Goal: Task Accomplishment & Management: Use online tool/utility

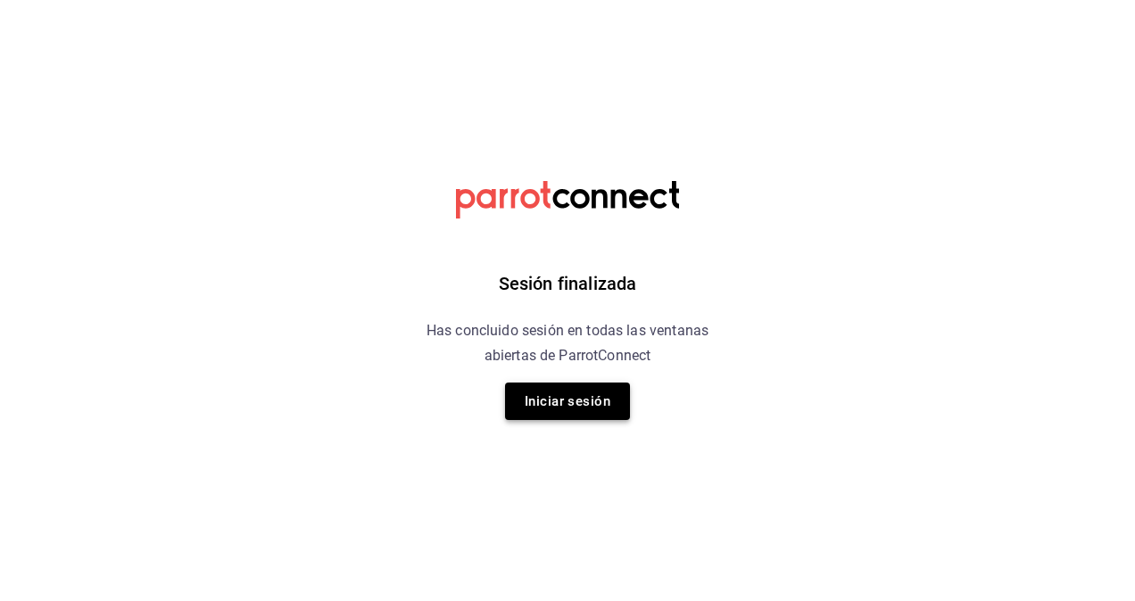
click at [587, 394] on button "Iniciar sesión" at bounding box center [567, 401] width 125 height 37
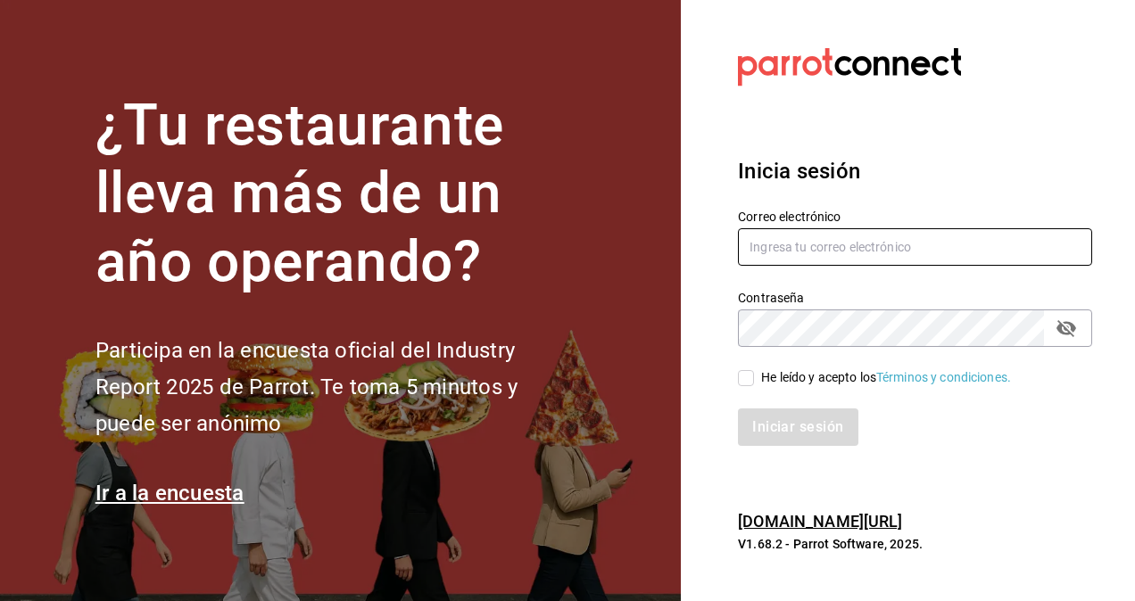
type input "jose.reynoso@grupocosteno.com"
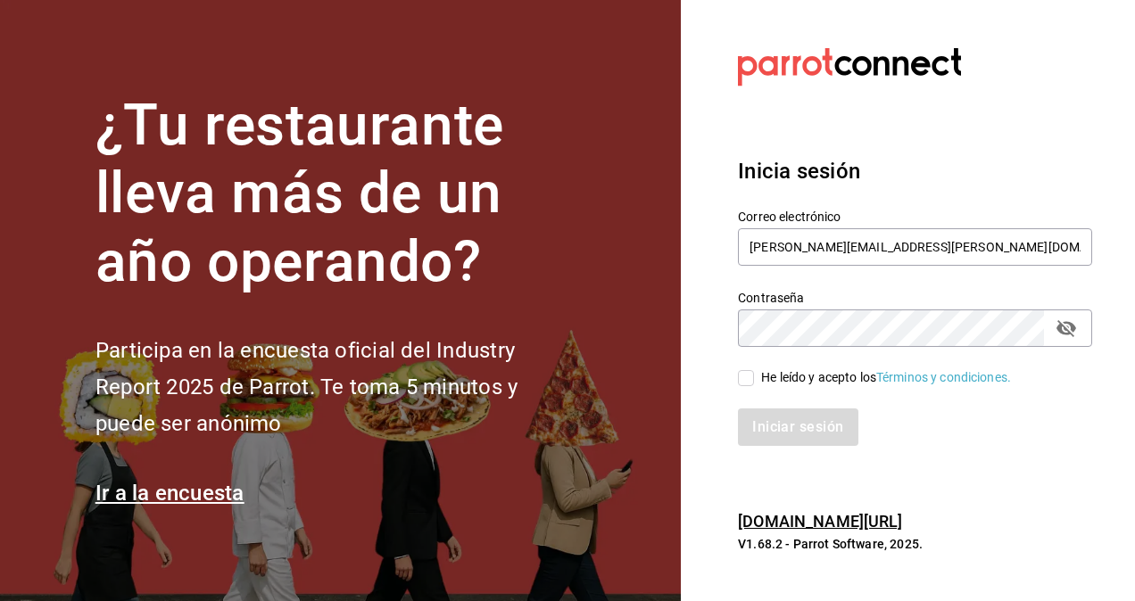
click at [755, 366] on div "He leído y acepto los Términos y condiciones." at bounding box center [905, 367] width 376 height 41
click at [744, 382] on input "He leído y acepto los Términos y condiciones." at bounding box center [746, 378] width 16 height 16
checkbox input "true"
click at [820, 444] on button "Iniciar sesión" at bounding box center [798, 427] width 121 height 37
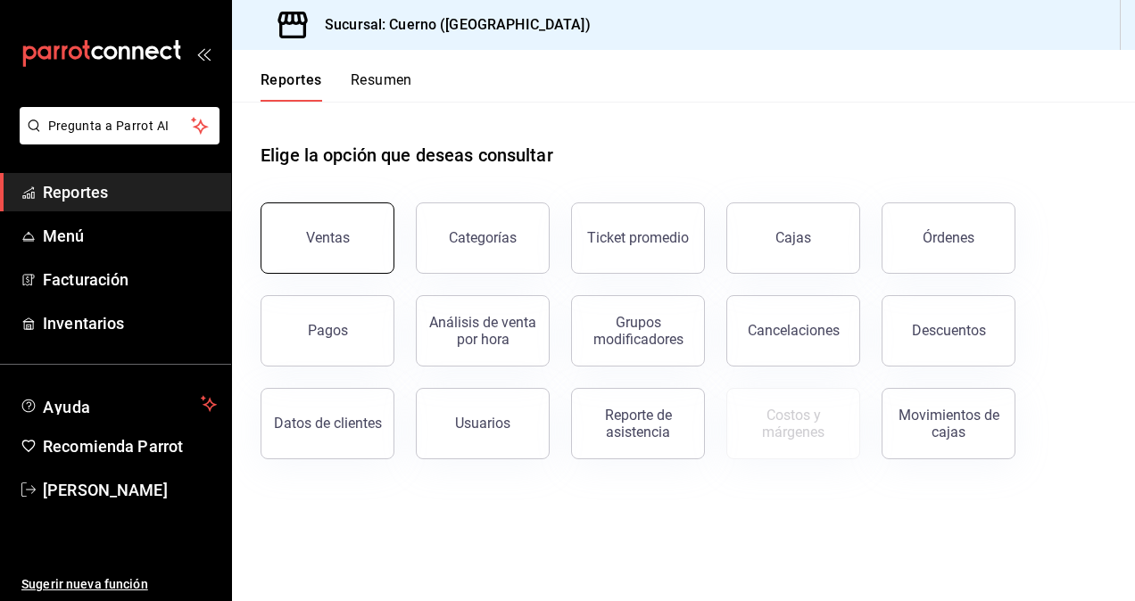
click at [341, 255] on button "Ventas" at bounding box center [328, 238] width 134 height 71
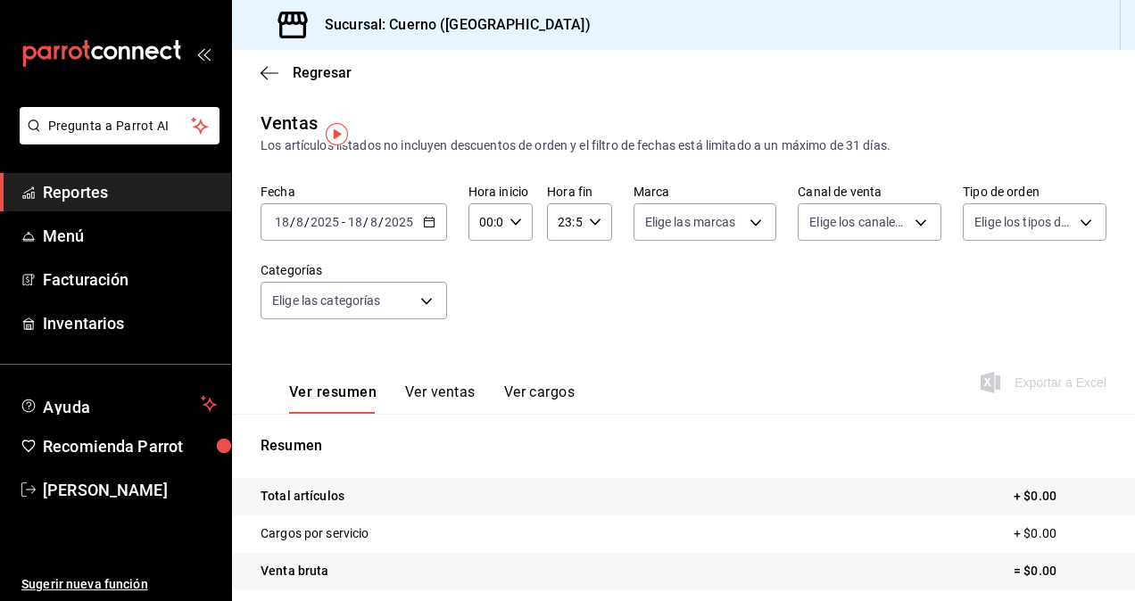
click at [432, 215] on div "[DATE] [DATE] - [DATE] [DATE]" at bounding box center [354, 221] width 187 height 37
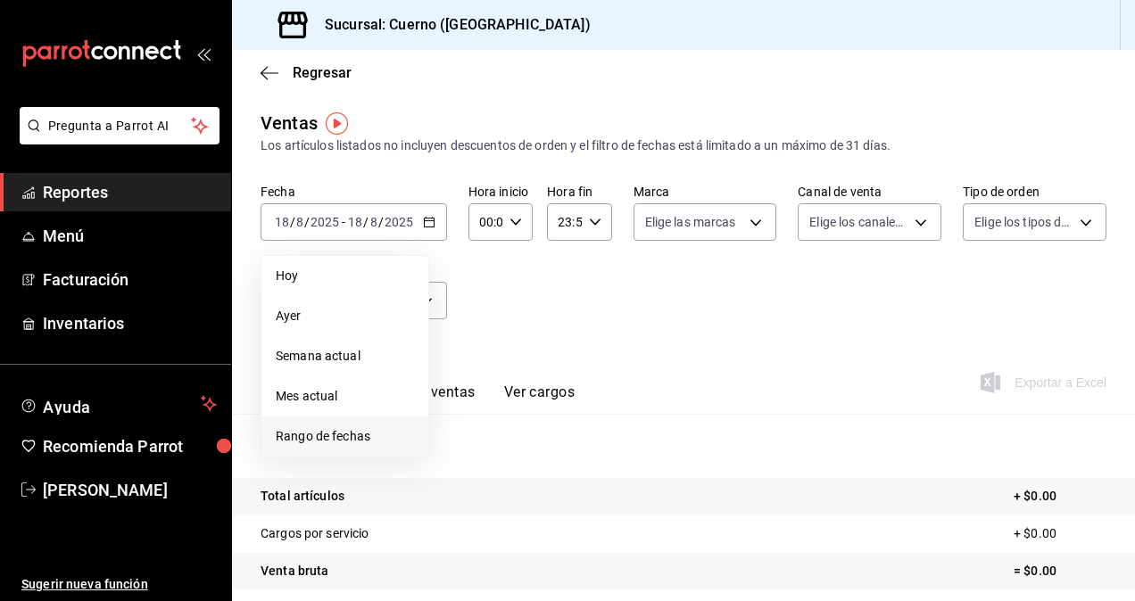
click at [342, 434] on span "Rango de fechas" at bounding box center [345, 436] width 138 height 19
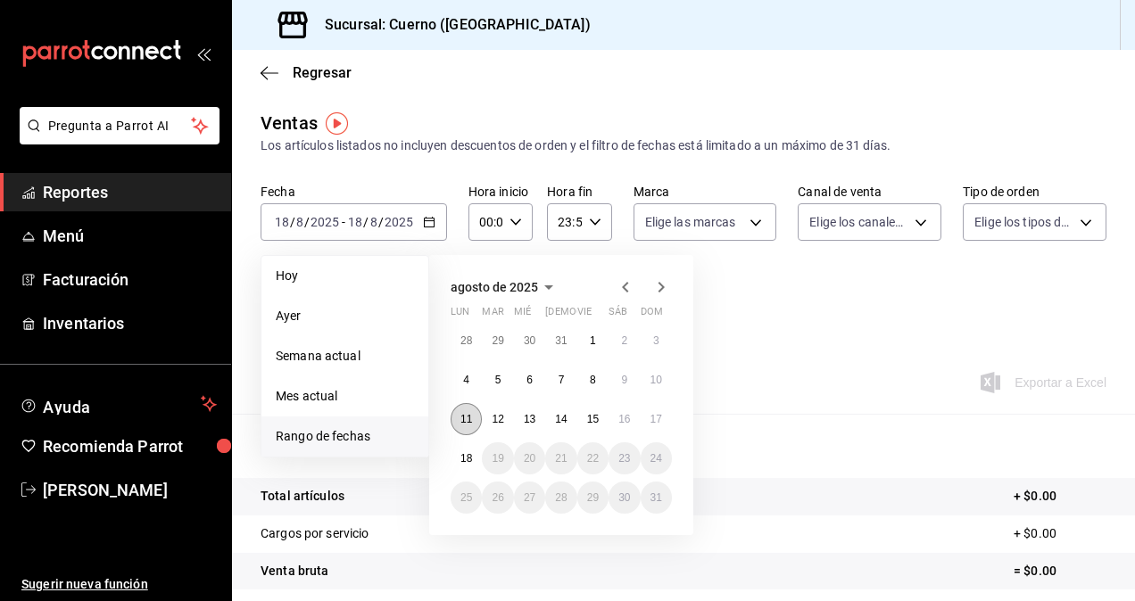
click at [464, 423] on abbr "11" at bounding box center [466, 419] width 12 height 12
click at [653, 414] on abbr "17" at bounding box center [657, 419] width 12 height 12
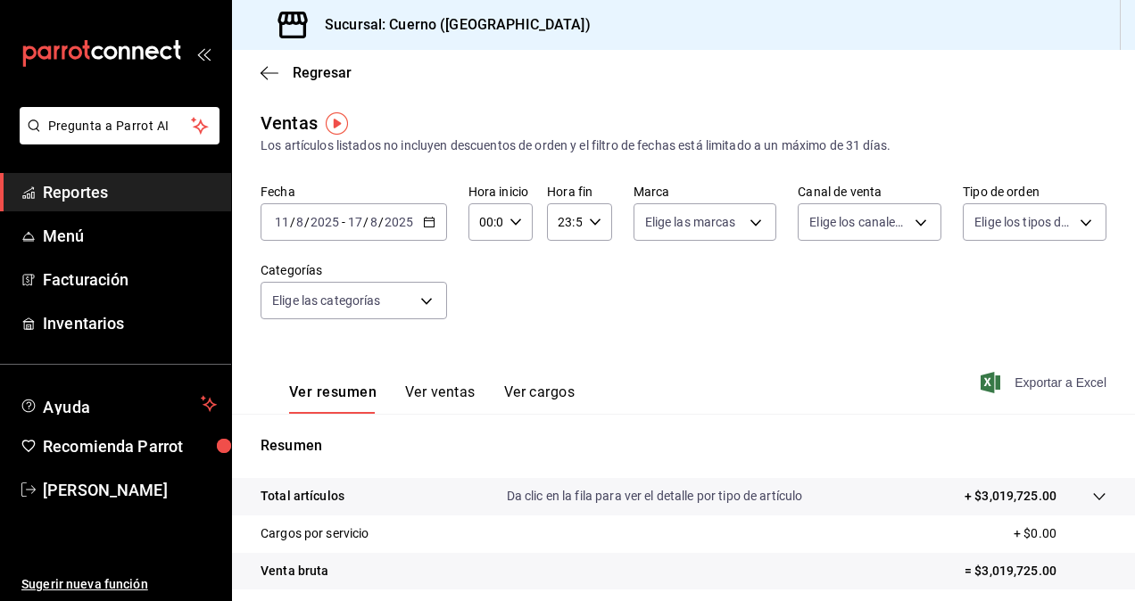
click at [1057, 390] on span "Exportar a Excel" at bounding box center [1045, 382] width 122 height 21
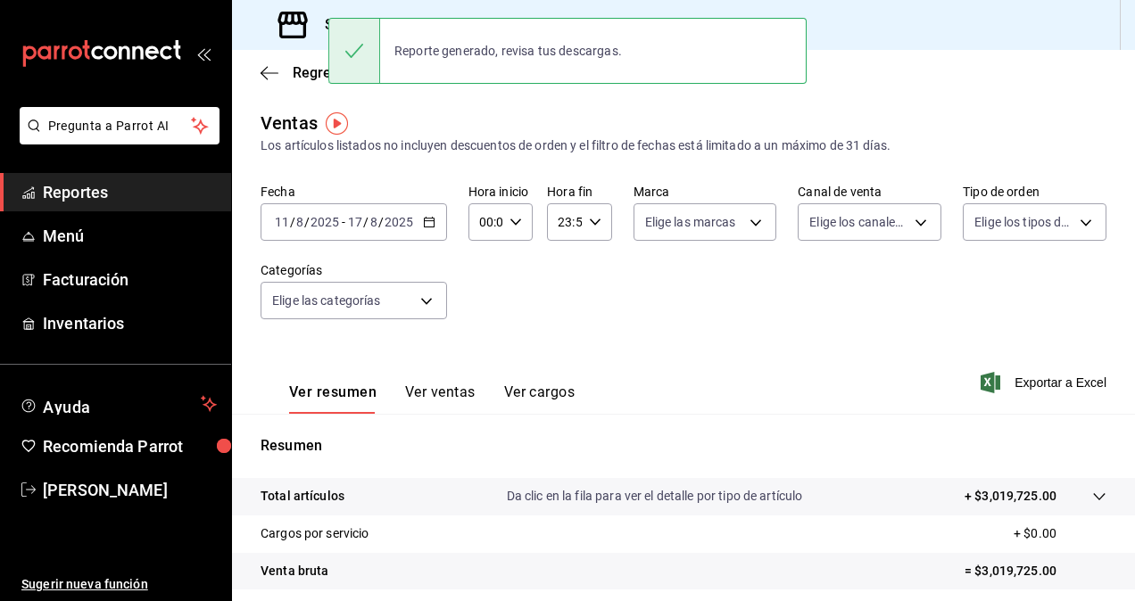
click at [427, 219] on \(Stroke\) "button" at bounding box center [429, 223] width 11 height 10
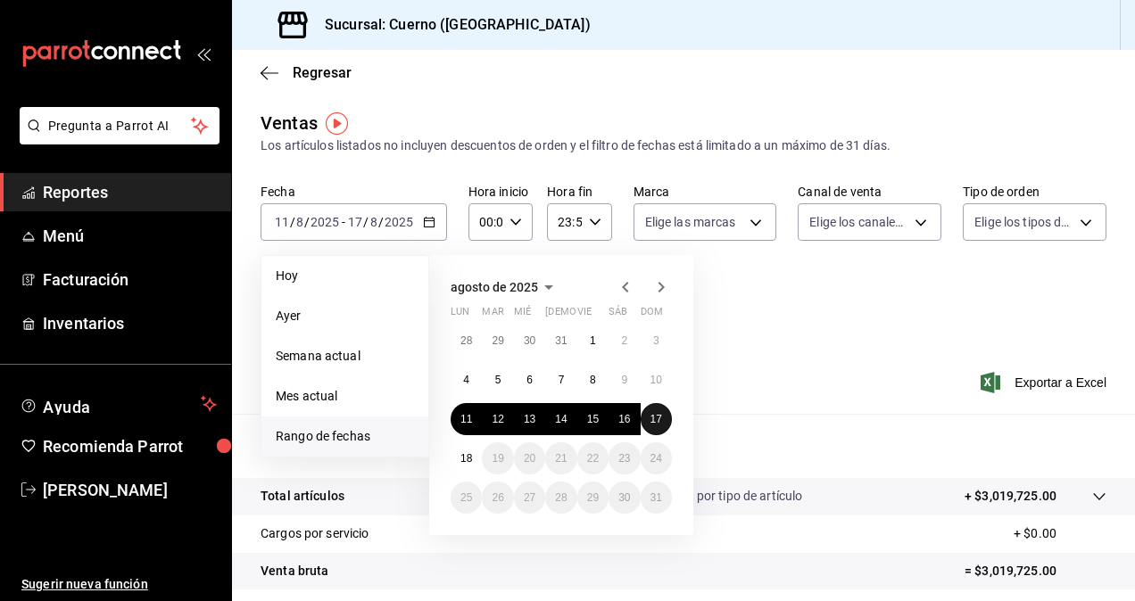
click at [647, 417] on button "17" at bounding box center [656, 419] width 31 height 32
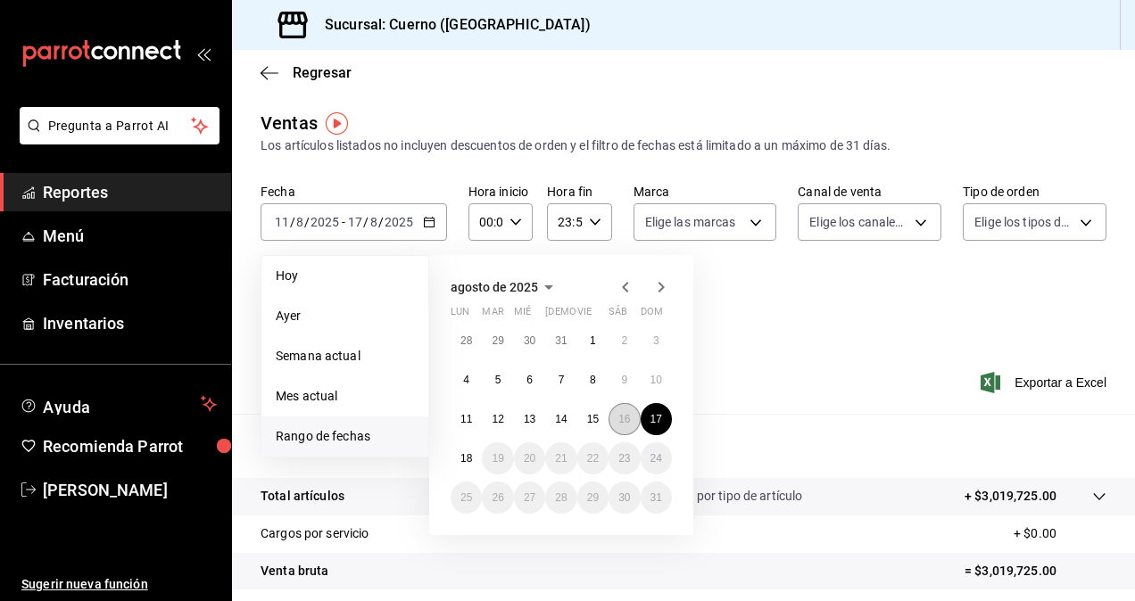
click at [624, 417] on abbr "16" at bounding box center [624, 419] width 12 height 12
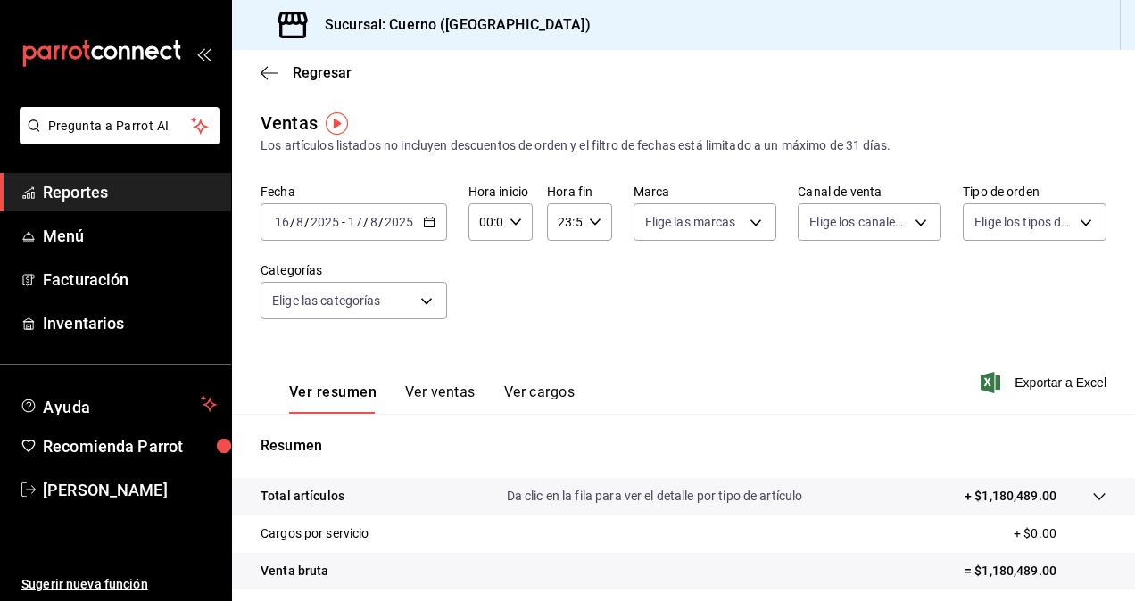
click at [425, 228] on icon "button" at bounding box center [429, 222] width 12 height 12
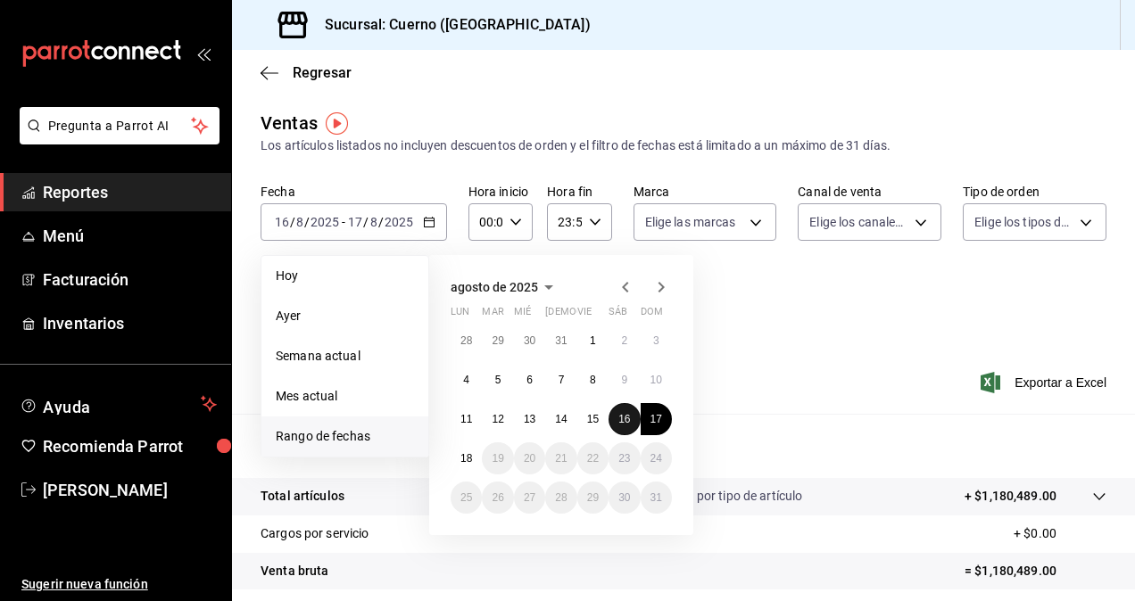
click at [623, 423] on abbr "16" at bounding box center [624, 419] width 12 height 12
click at [631, 418] on button "16" at bounding box center [624, 419] width 31 height 32
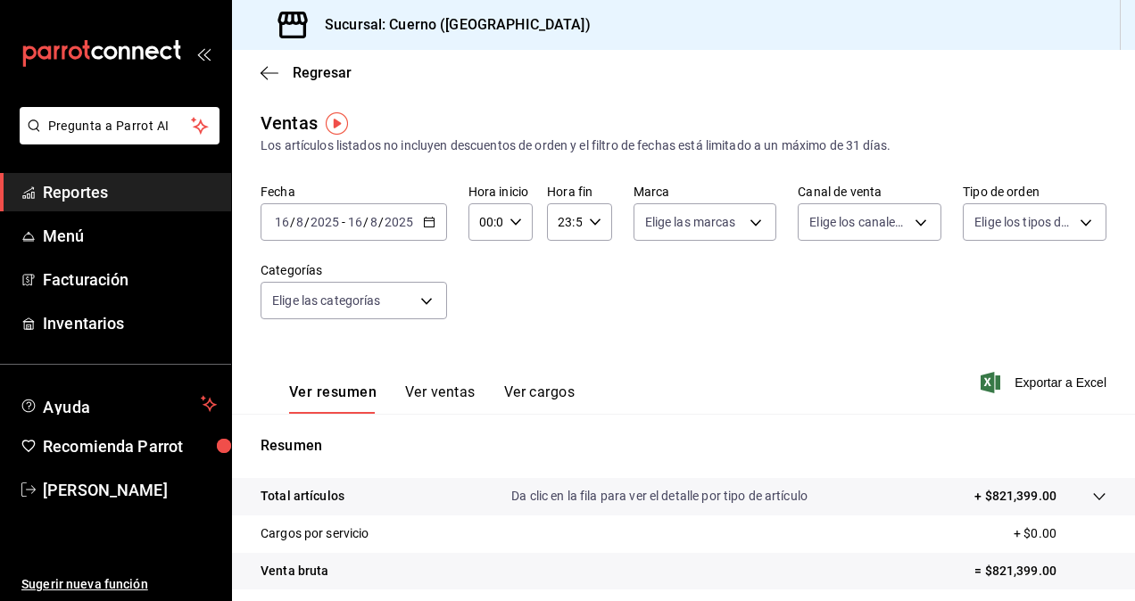
drag, startPoint x: 583, startPoint y: 351, endPoint x: 424, endPoint y: 231, distance: 198.8
click at [424, 231] on div "[DATE] [DATE] - [DATE] [DATE]" at bounding box center [354, 221] width 187 height 37
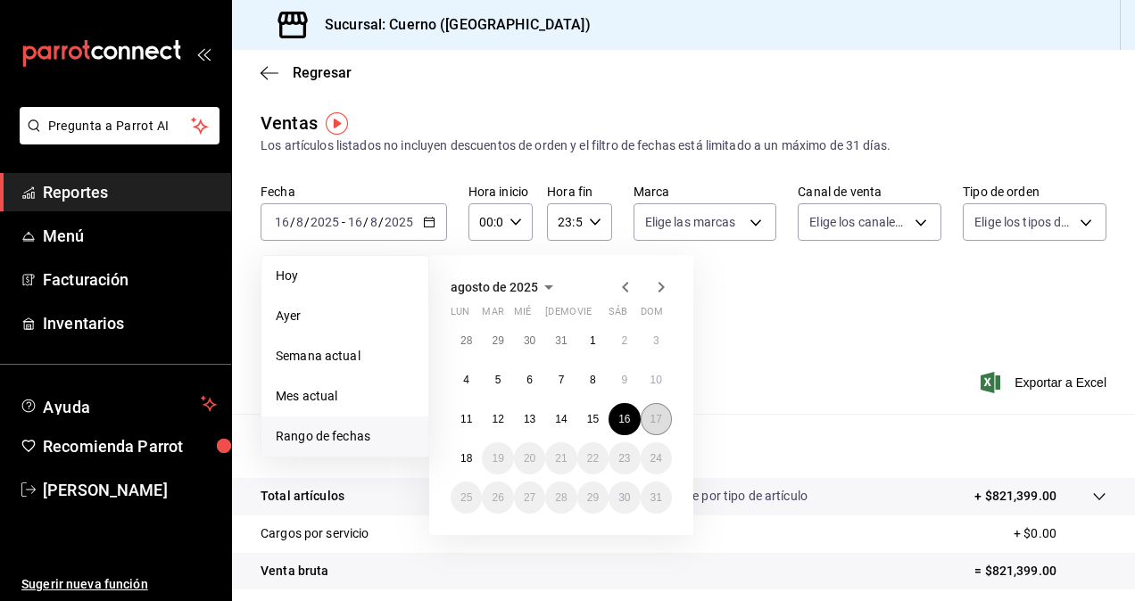
click at [646, 417] on button "17" at bounding box center [656, 419] width 31 height 32
click at [455, 464] on button "18" at bounding box center [466, 459] width 31 height 32
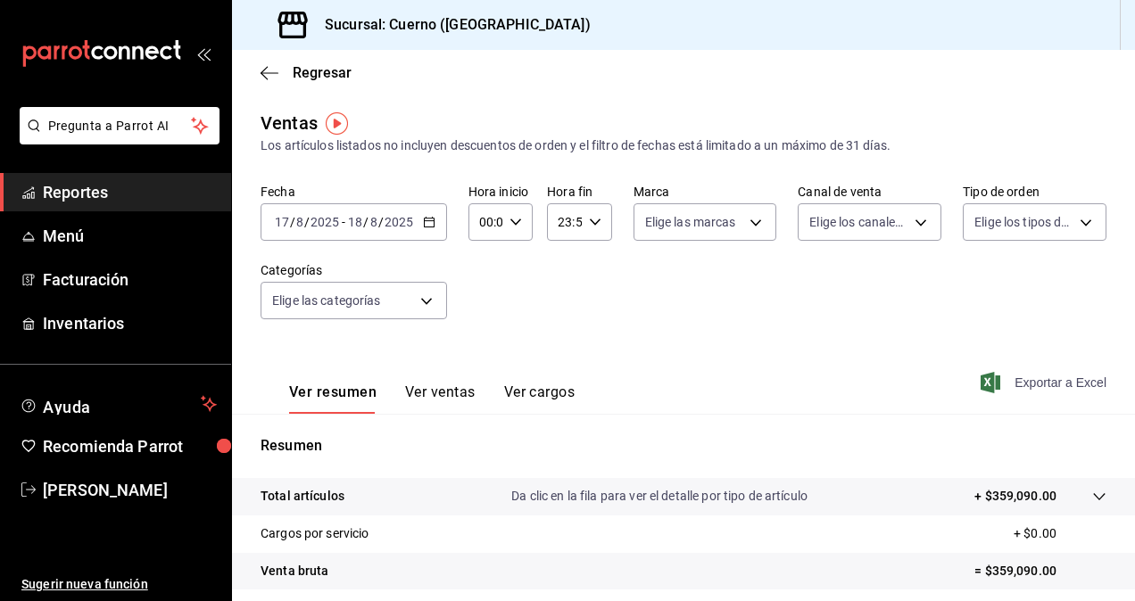
click at [1046, 380] on span "Exportar a Excel" at bounding box center [1045, 382] width 122 height 21
